Goal: Task Accomplishment & Management: Manage account settings

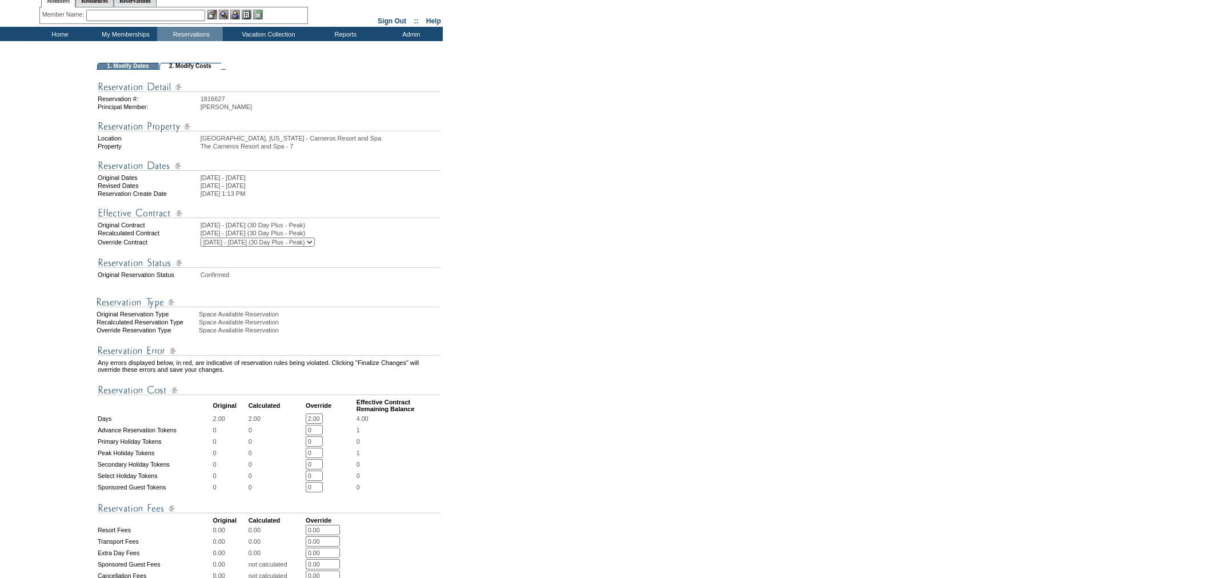
scroll to position [303, 0]
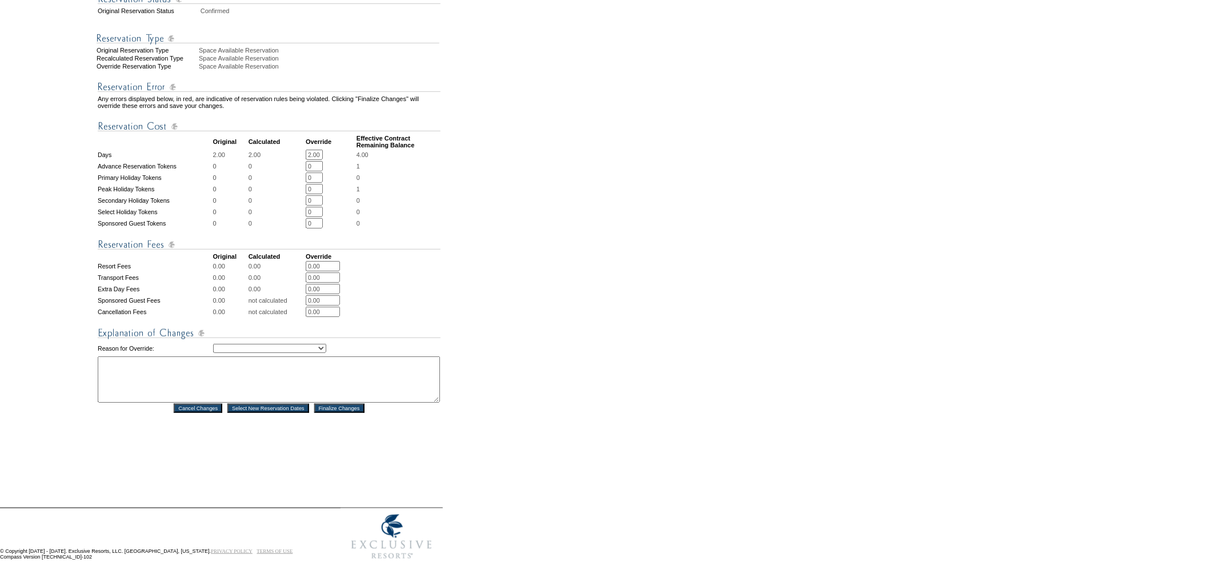
click at [307, 344] on select "Creating Continuous Stay Days Rebooked After Cancellation Editing Occupant Expe…" at bounding box center [269, 348] width 113 height 9
select select "1042"
click at [213, 344] on select "Creating Continuous Stay Days Rebooked After Cancellation Editing Occupant Expe…" at bounding box center [269, 348] width 113 height 9
click at [255, 375] on textarea at bounding box center [269, 379] width 342 height 46
click at [292, 364] on textarea at bounding box center [269, 379] width 342 height 46
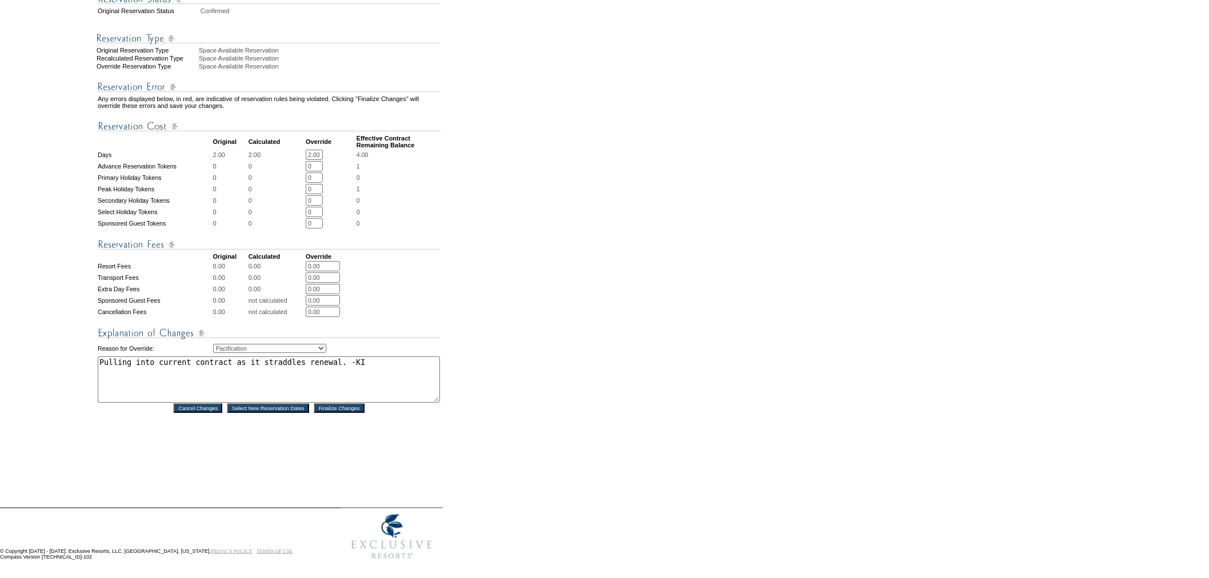
drag, startPoint x: 364, startPoint y: 355, endPoint x: 46, endPoint y: 371, distance: 319.1
click at [46, 371] on tr "1. Modify Dates 2. Modify Costs Reservation #: 1816627 Principal Member: [PERSO…" at bounding box center [221, 142] width 440 height 687
type textarea "Pulling into current contract as it straddles renewal. -KI"
click at [334, 406] on input "Finalize Changes" at bounding box center [339, 408] width 50 height 9
